Goal: Book appointment/travel/reservation

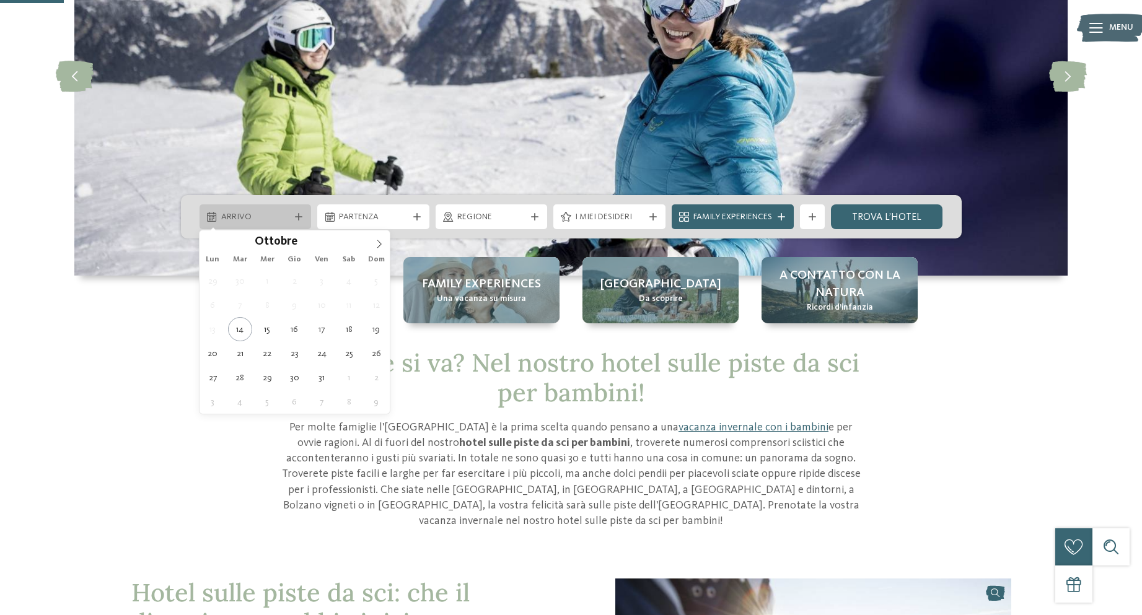
click at [296, 217] on icon at bounding box center [298, 216] width 7 height 7
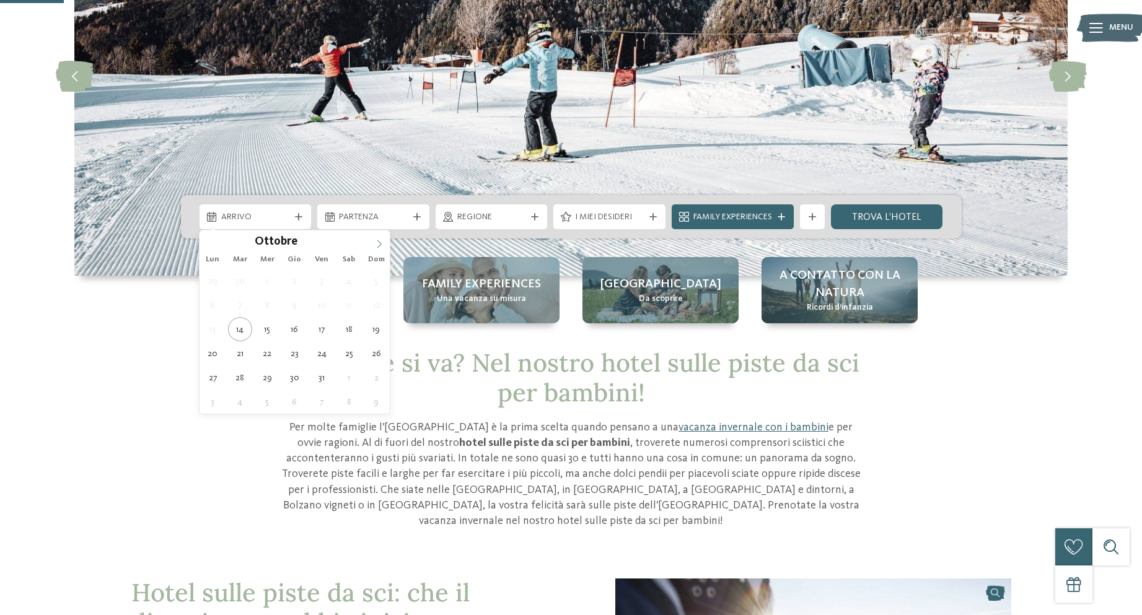
click at [375, 235] on span at bounding box center [379, 240] width 21 height 21
type div "[DATE]"
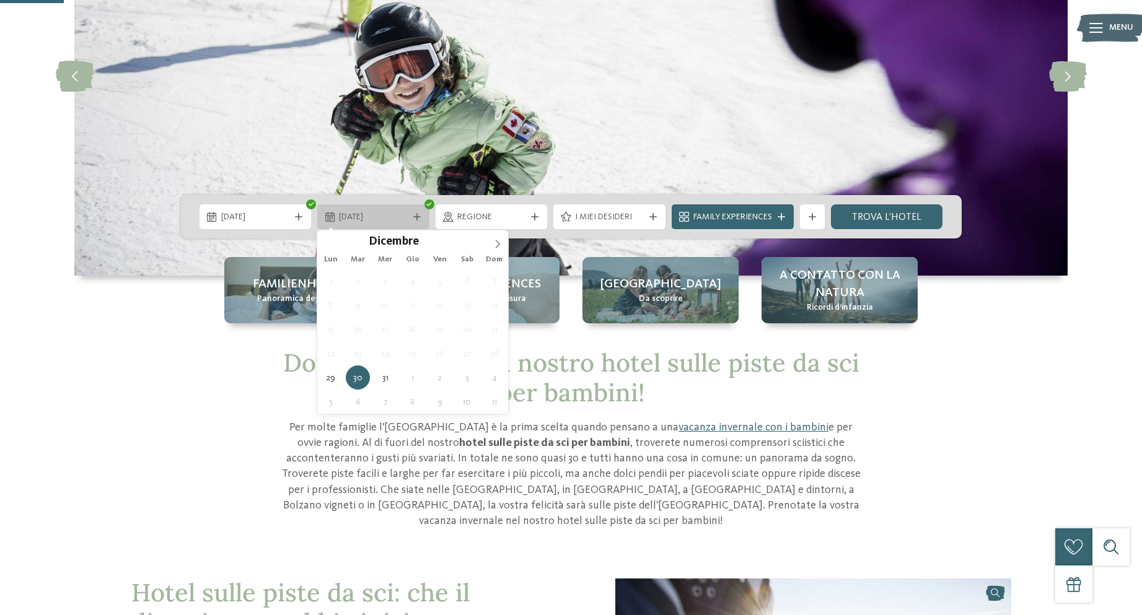
click at [411, 217] on div at bounding box center [417, 216] width 12 height 7
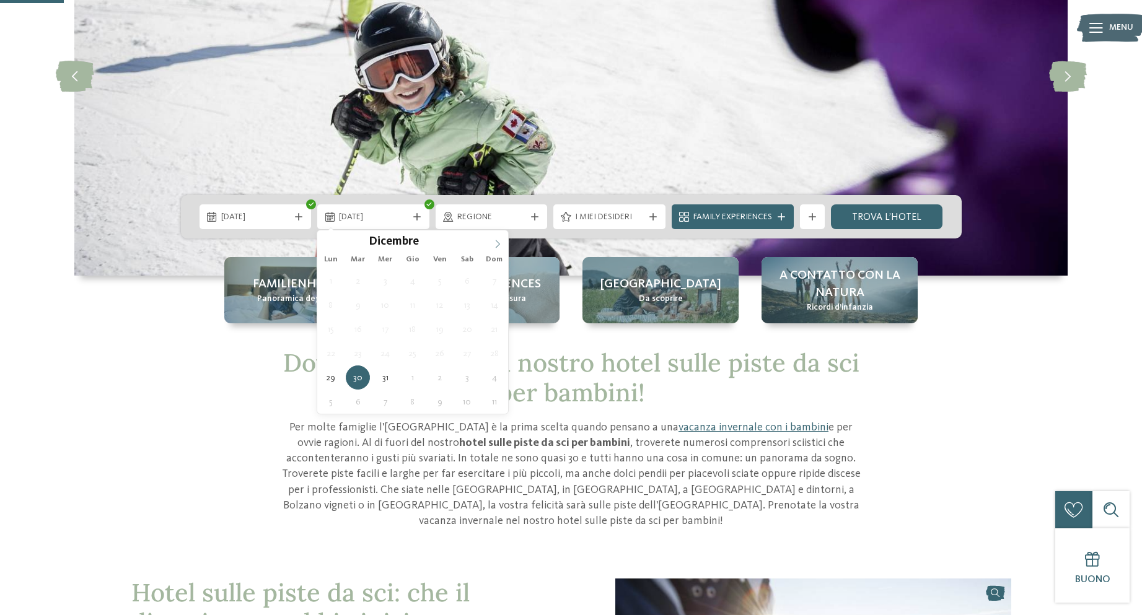
type input "****"
click at [499, 242] on icon at bounding box center [497, 244] width 9 height 9
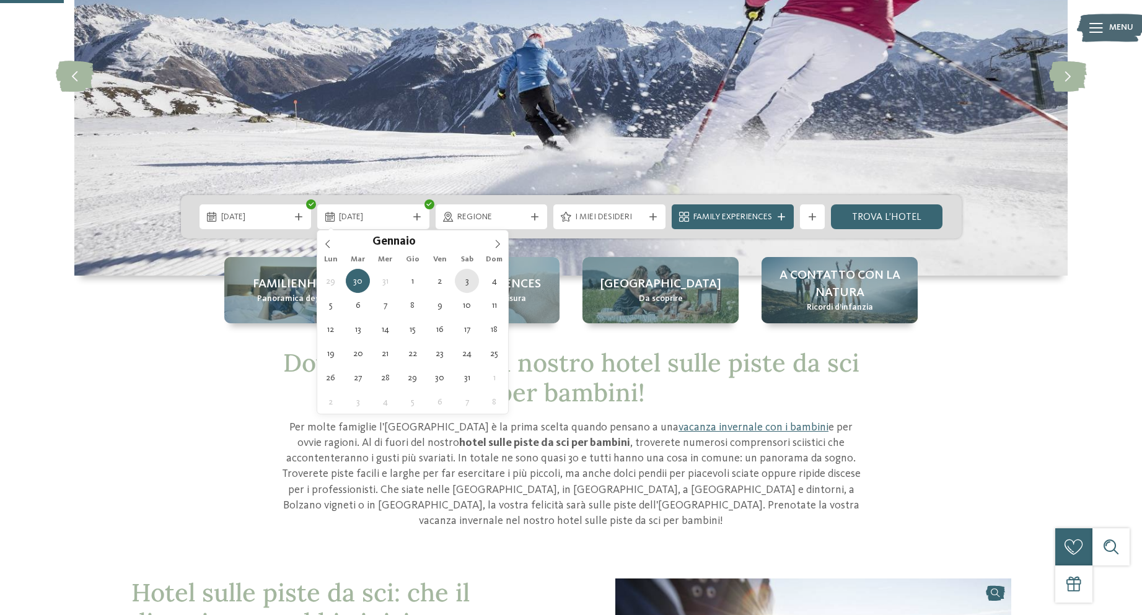
type div "[DATE]"
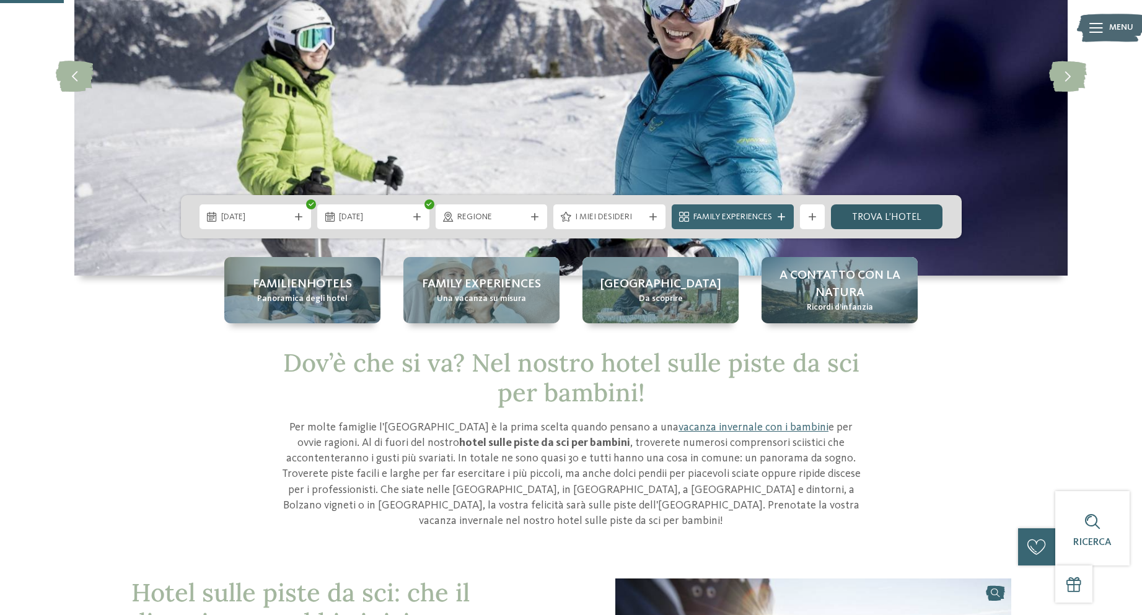
click at [906, 219] on link "trova l’hotel" at bounding box center [887, 216] width 112 height 25
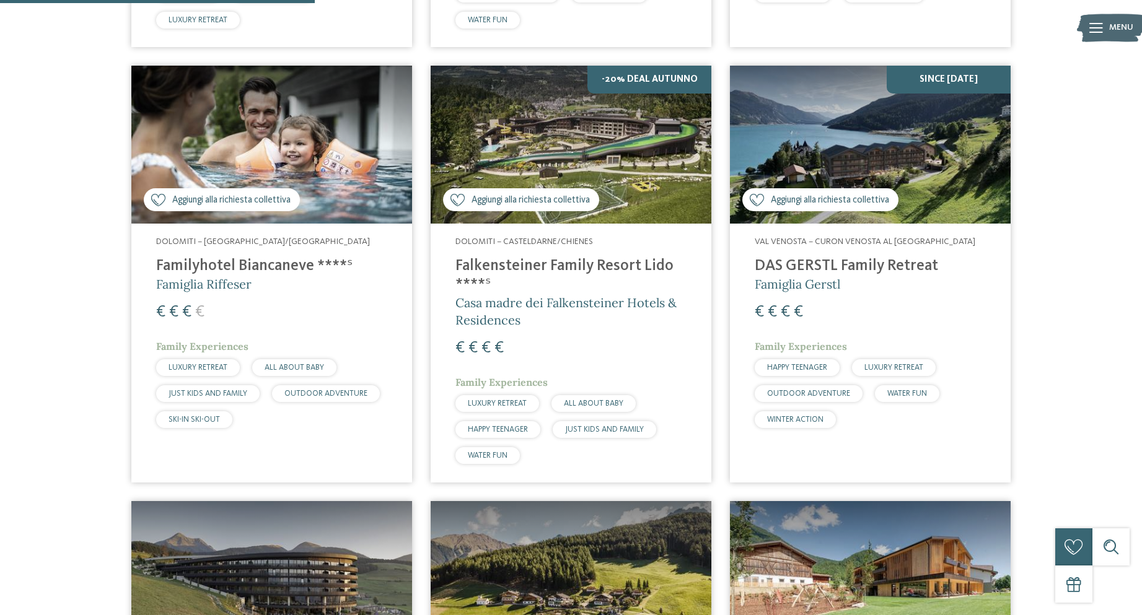
scroll to position [840, 0]
